Goal: Information Seeking & Learning: Learn about a topic

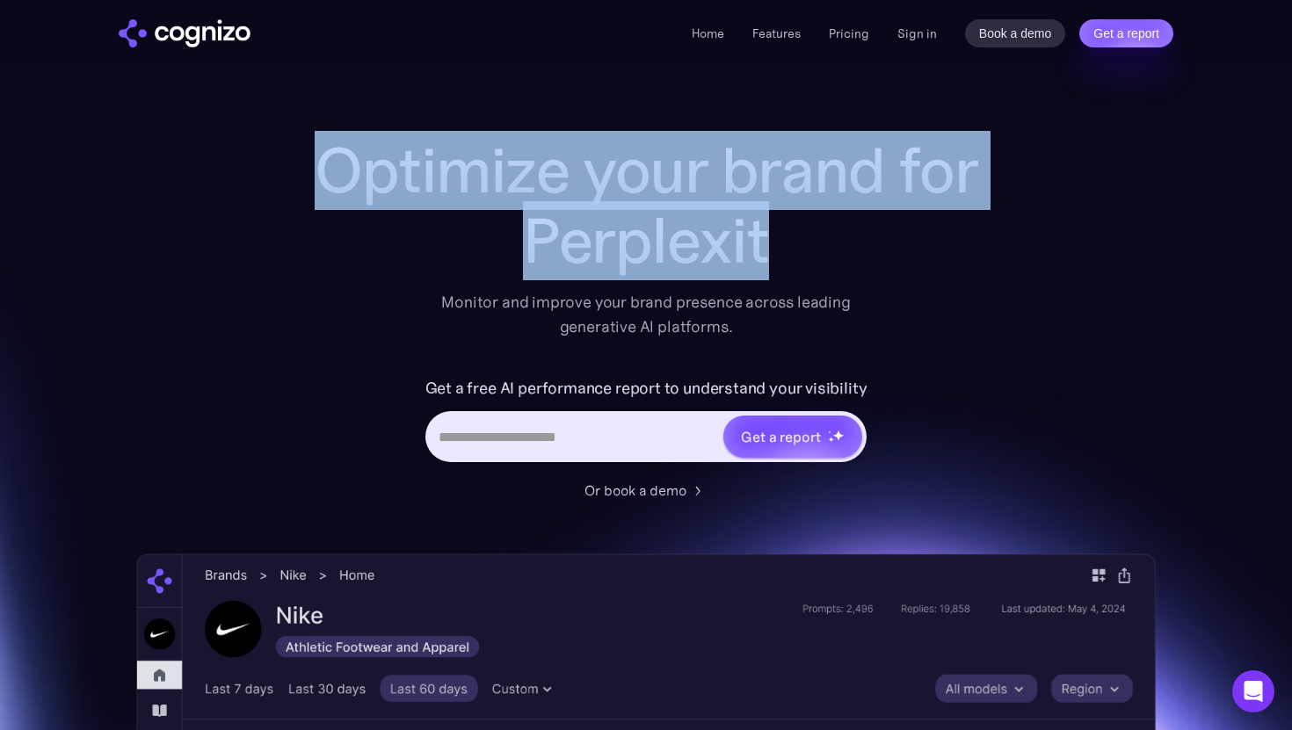
drag, startPoint x: 290, startPoint y: 173, endPoint x: 955, endPoint y: 262, distance: 671.2
click at [955, 262] on div "Optimize your brand for Perplexit Monitor and improve your brand presence acros…" at bounding box center [646, 712] width 1020 height 1155
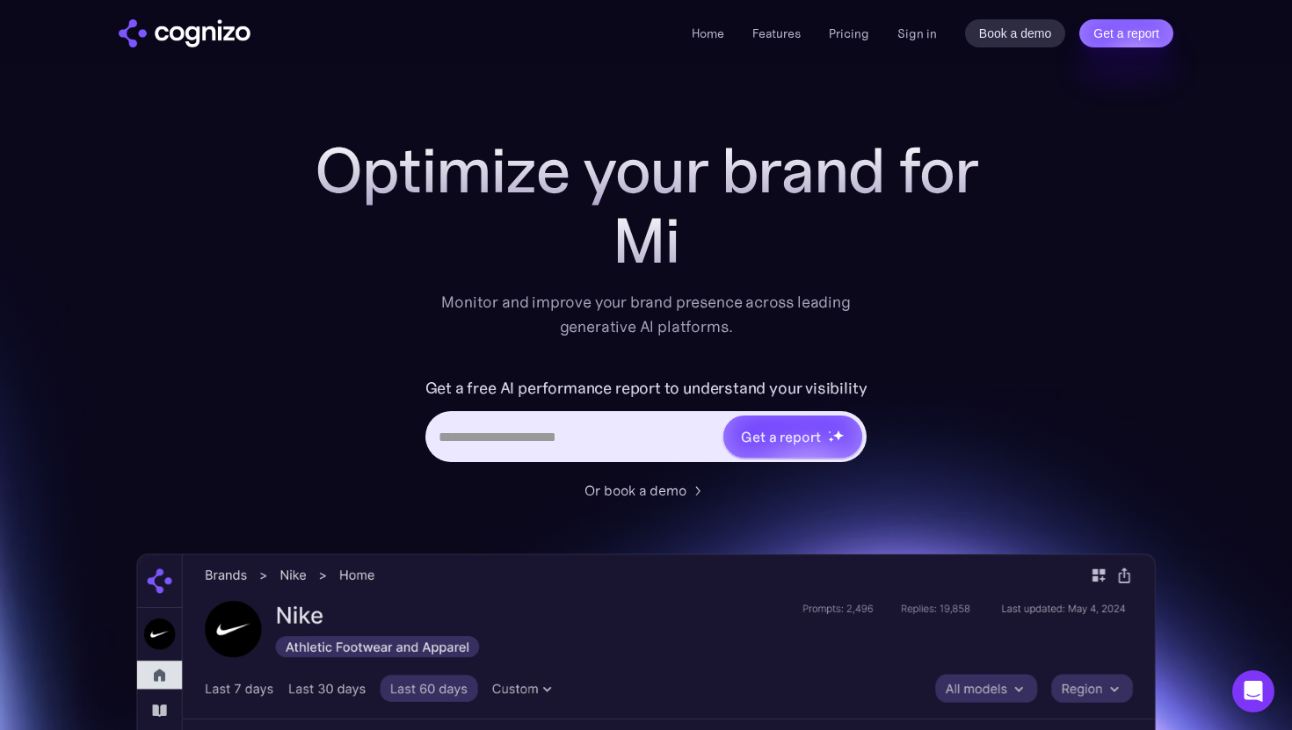
drag, startPoint x: 731, startPoint y: 247, endPoint x: 697, endPoint y: 247, distance: 34.3
click at [716, 247] on div "Mi" at bounding box center [645, 241] width 703 height 70
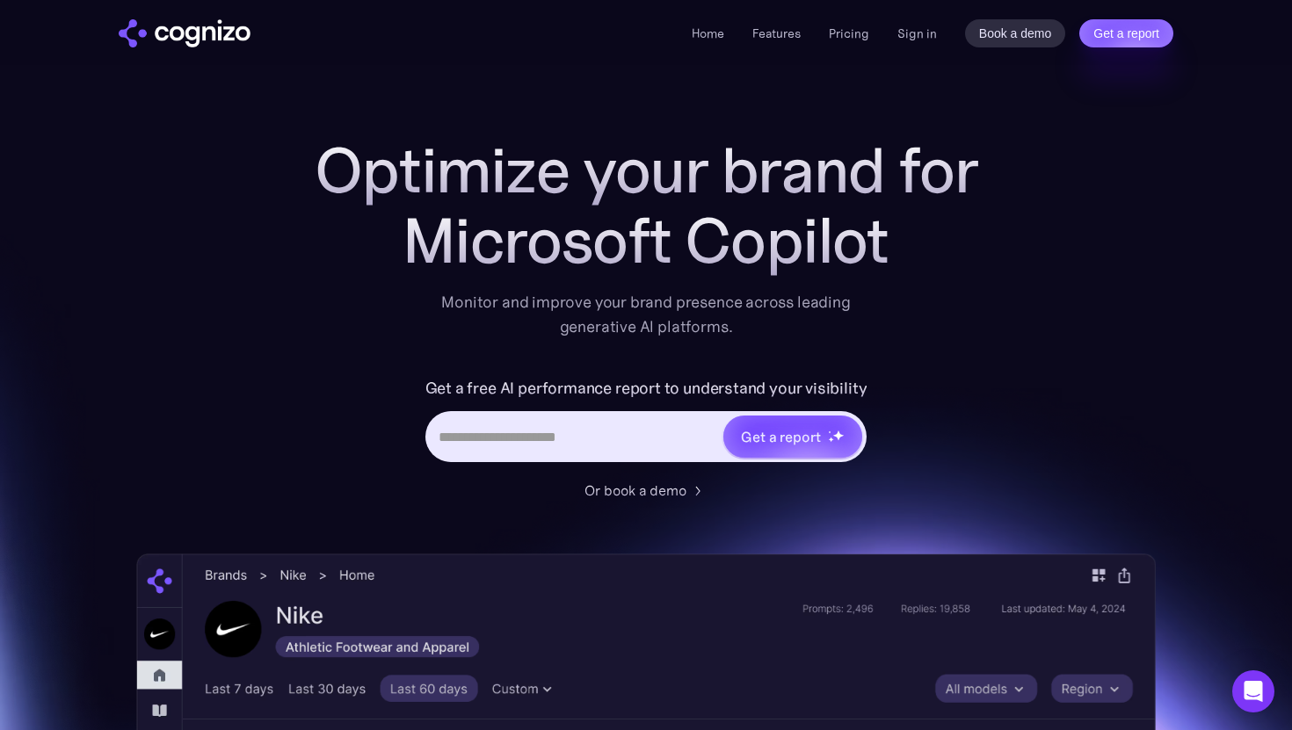
drag, startPoint x: 338, startPoint y: 165, endPoint x: 933, endPoint y: 272, distance: 604.5
click at [933, 273] on div "Optimize your brand for Microsoft Copilot" at bounding box center [645, 205] width 703 height 141
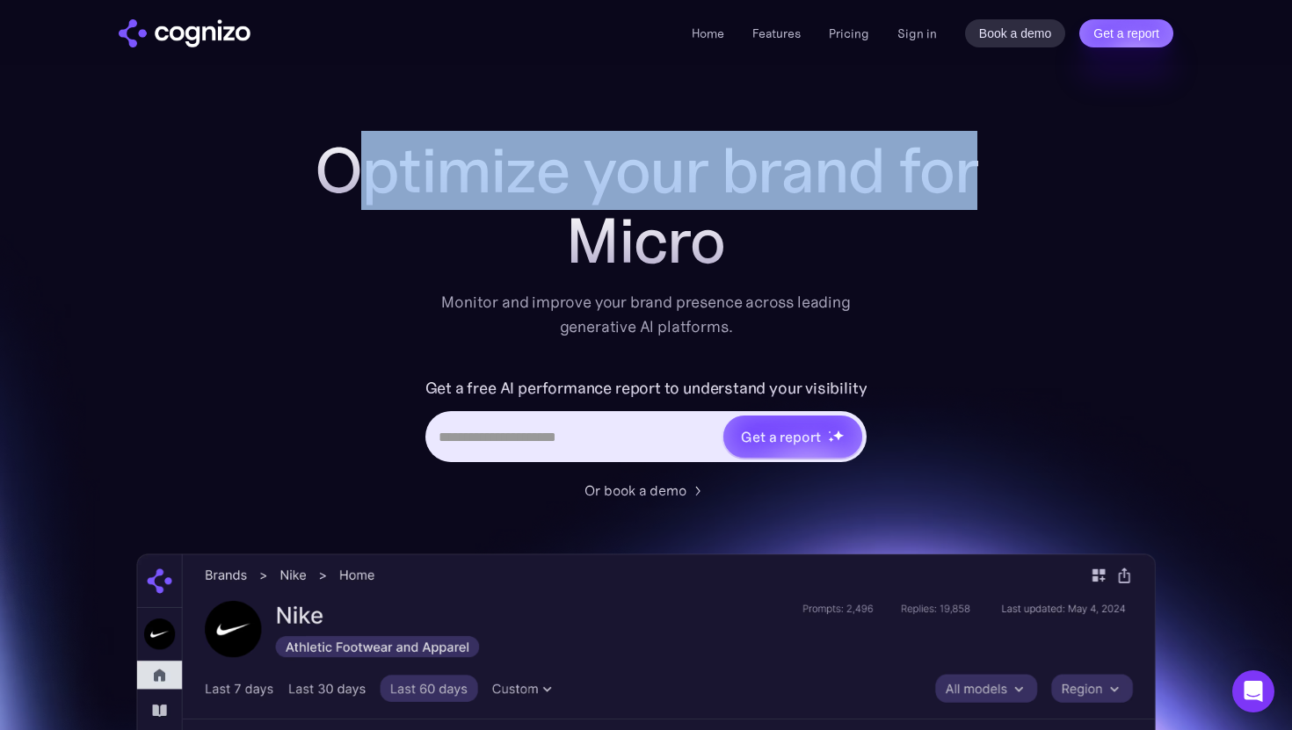
drag, startPoint x: 914, startPoint y: 245, endPoint x: 347, endPoint y: 192, distance: 569.4
click at [347, 192] on div "Optimize your brand for Micro" at bounding box center [645, 205] width 703 height 141
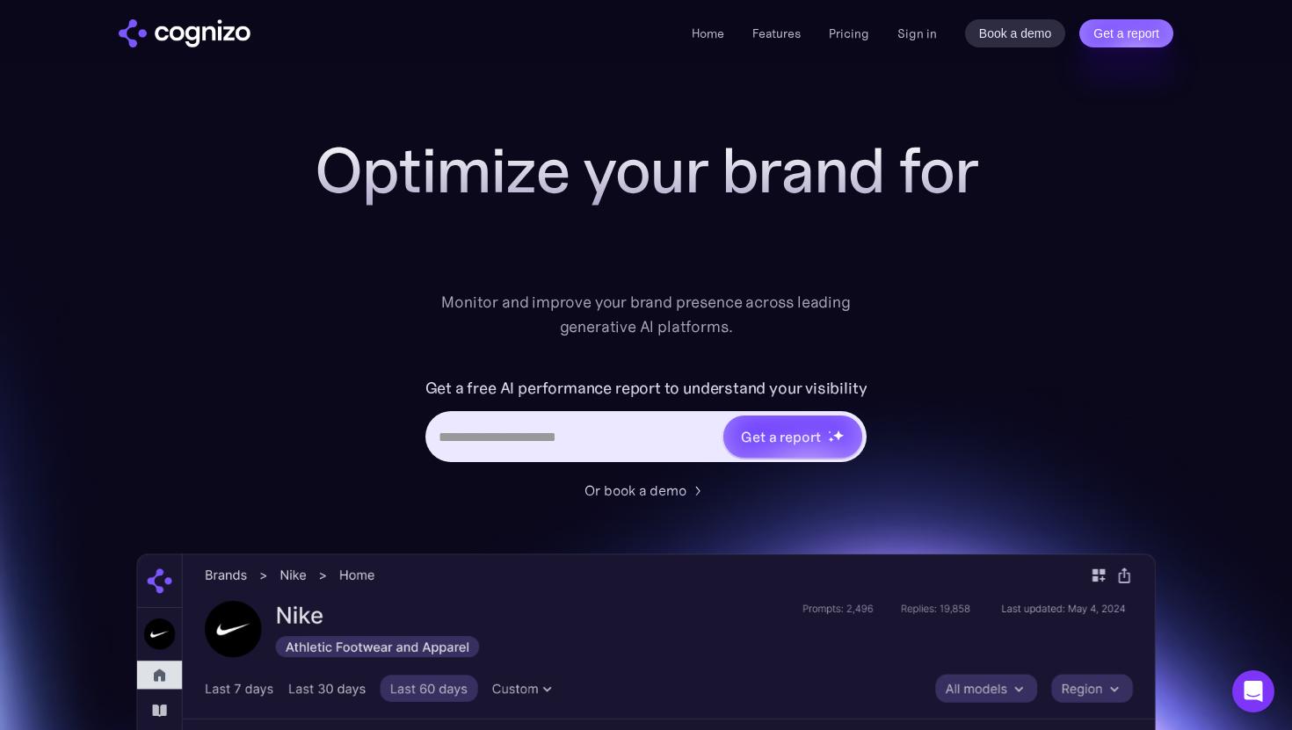
click at [338, 185] on h1 "Optimize your brand for" at bounding box center [645, 170] width 703 height 70
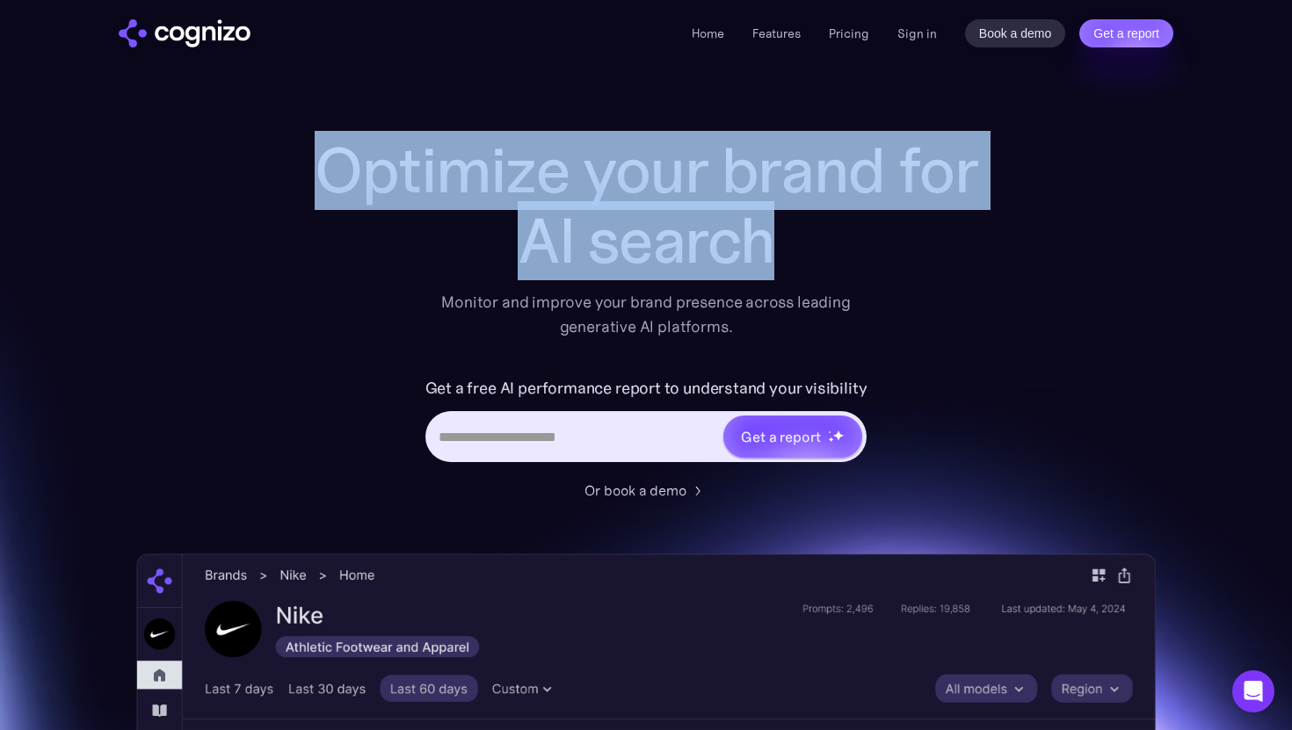
drag, startPoint x: 288, startPoint y: 200, endPoint x: 904, endPoint y: 278, distance: 621.0
click at [905, 279] on div "Optimize your brand for AI search Monitor and improve your brand presence acros…" at bounding box center [646, 712] width 1020 height 1155
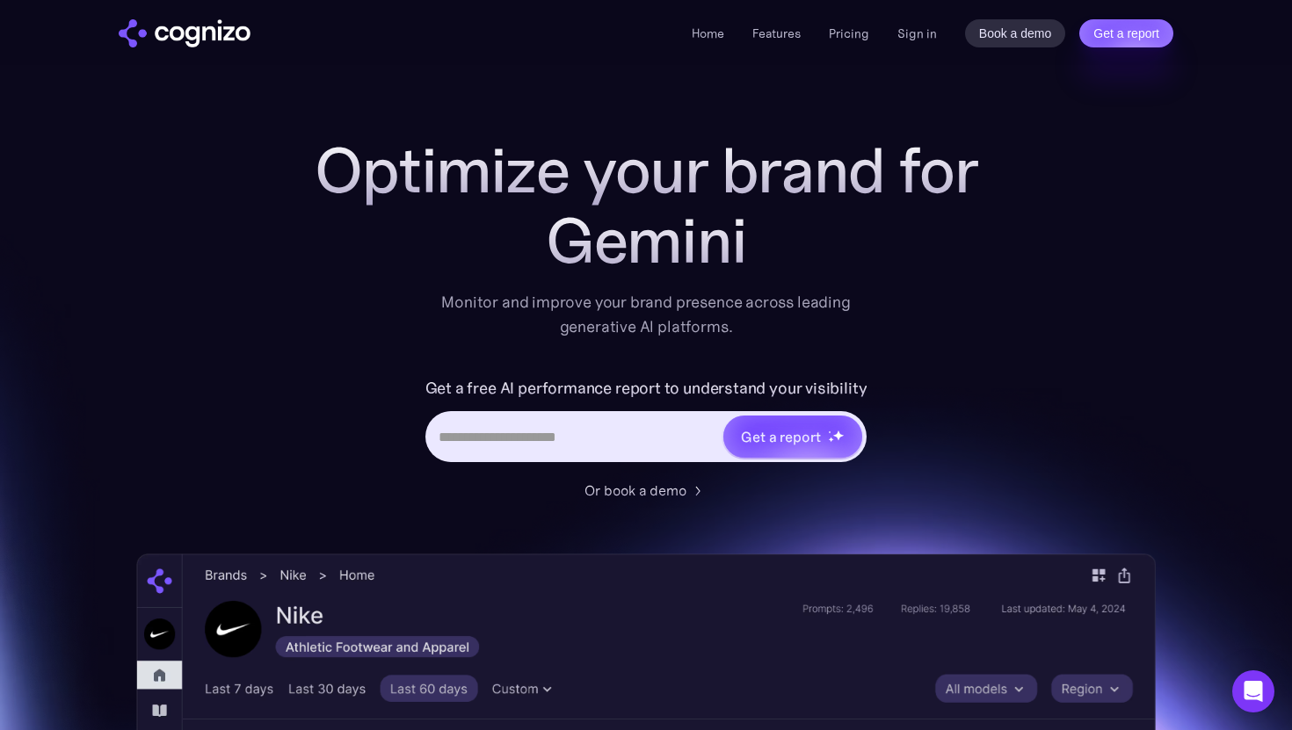
click at [614, 299] on div "Monitor and improve your brand presence across leading generative AI platforms." at bounding box center [646, 314] width 432 height 49
drag, startPoint x: 780, startPoint y: 254, endPoint x: 132, endPoint y: 122, distance: 661.9
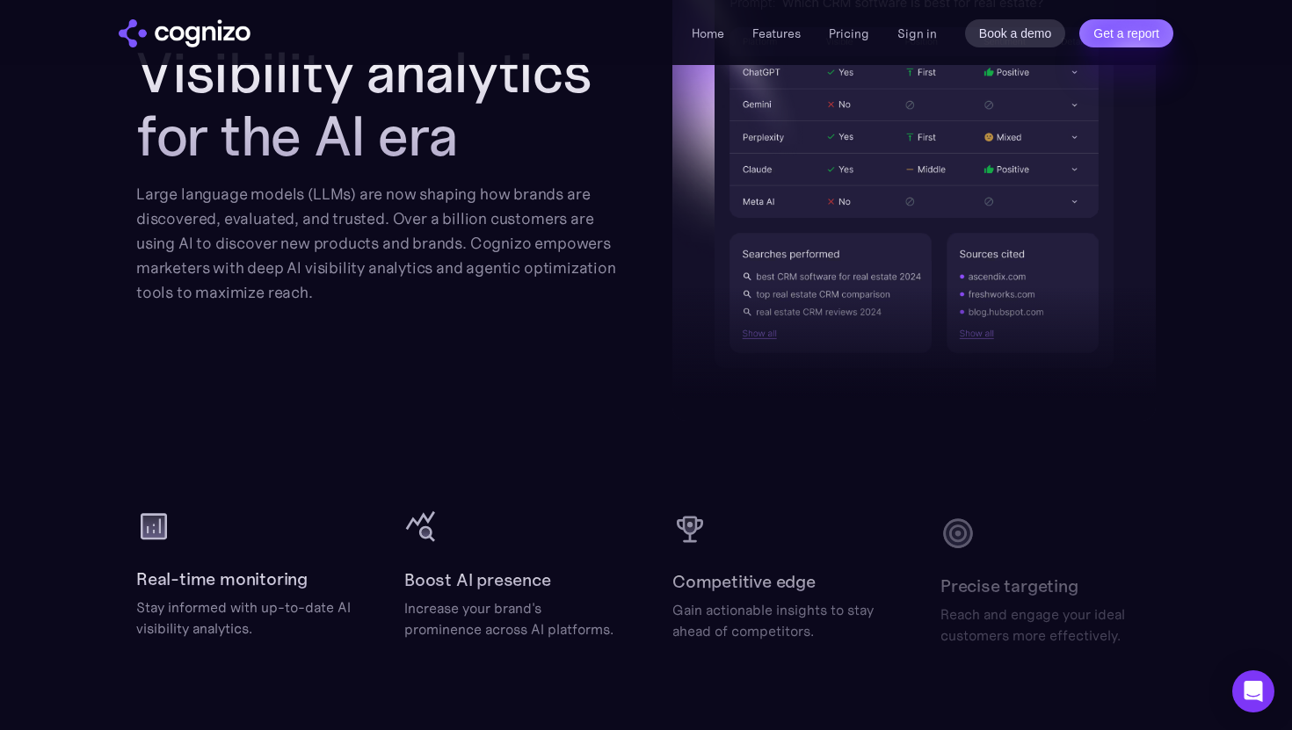
scroll to position [2494, 0]
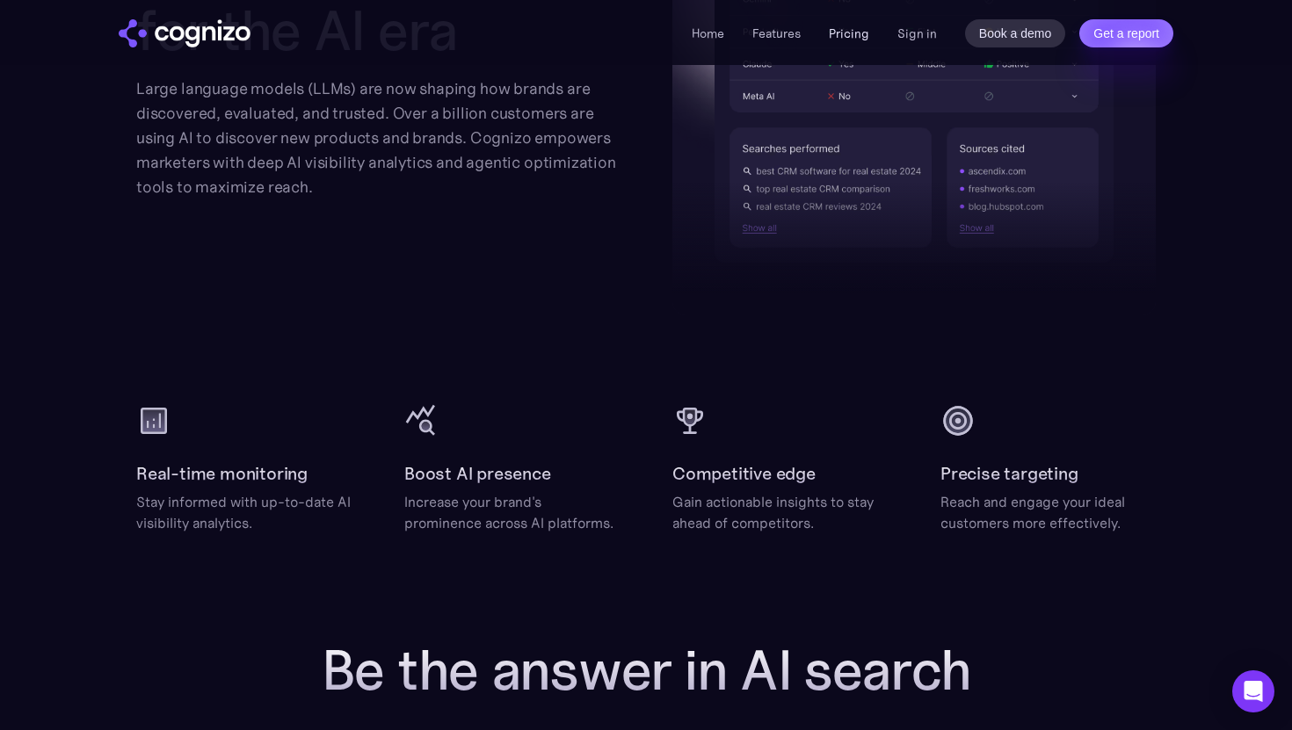
click at [852, 36] on link "Pricing" at bounding box center [849, 33] width 40 height 16
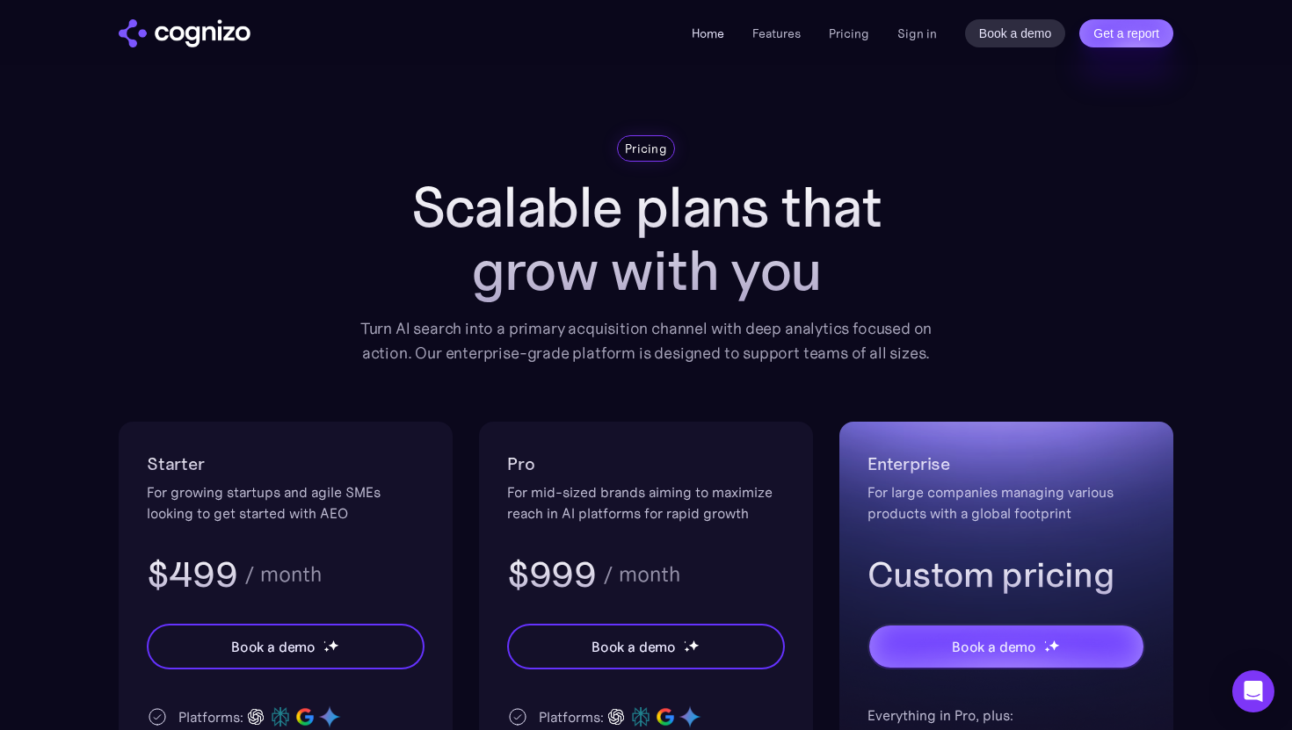
click at [715, 33] on link "Home" at bounding box center [708, 33] width 33 height 16
